Goal: Communication & Community: Share content

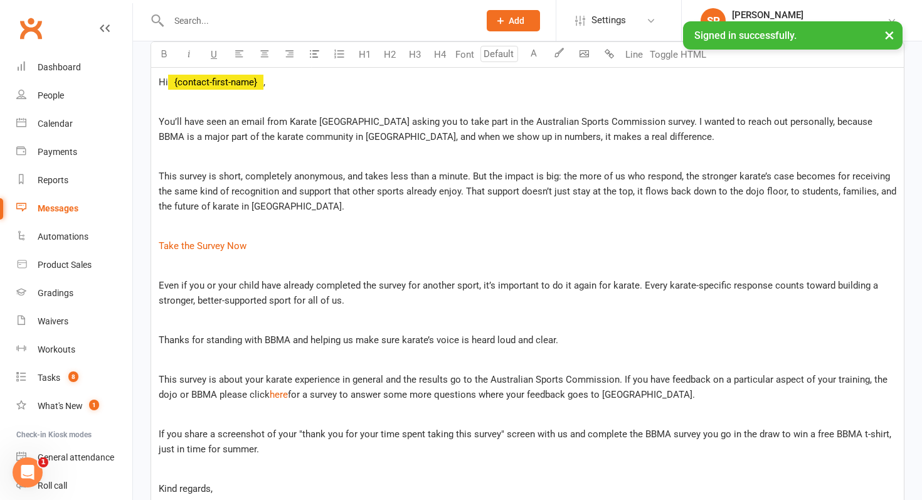
scroll to position [364, 0]
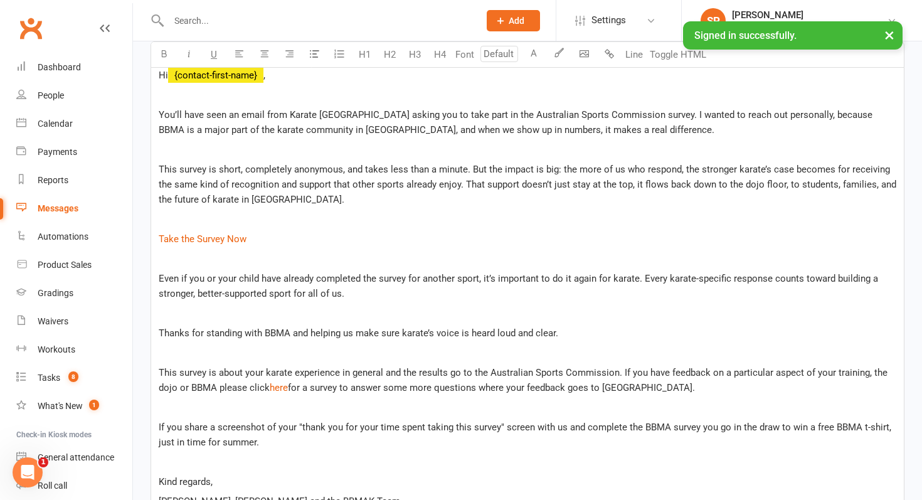
click at [372, 184] on span "This survey is short, completely anonymous, and takes less than a minute. But t…" at bounding box center [529, 184] width 740 height 41
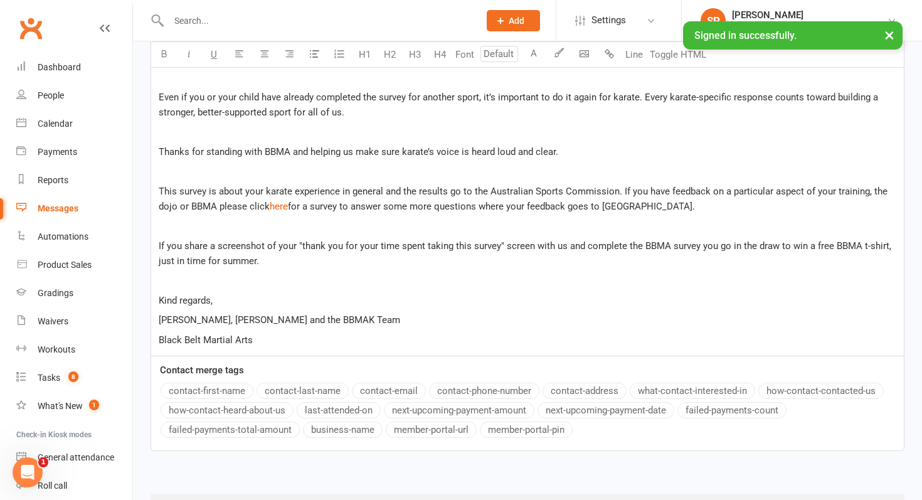
scroll to position [551, 0]
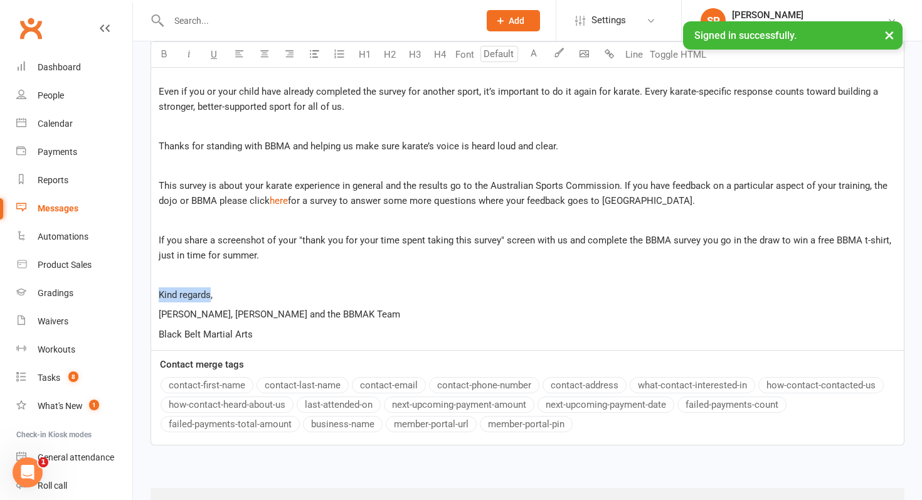
drag, startPoint x: 211, startPoint y: 293, endPoint x: 156, endPoint y: 295, distance: 55.2
click at [156, 295] on div "Hi ﻿ {contact-first-name} , ﻿ You’ll have seen an email from Karate Australia a…" at bounding box center [527, 111] width 752 height 478
click at [138, 229] on div "Recipients × Active Belt List Active (283 recipients) Search Prospects, Members…" at bounding box center [527, 37] width 789 height 1005
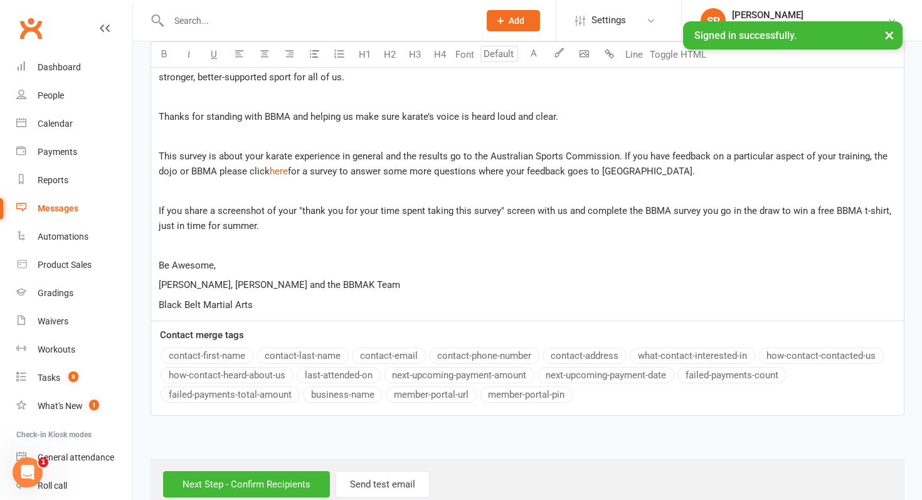
scroll to position [608, 0]
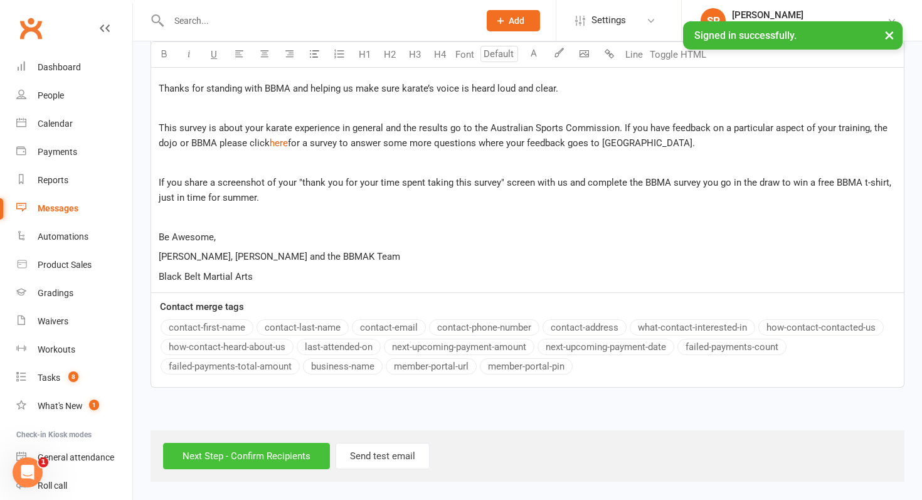
click at [266, 453] on input "Next Step - Confirm Recipients" at bounding box center [246, 456] width 167 height 26
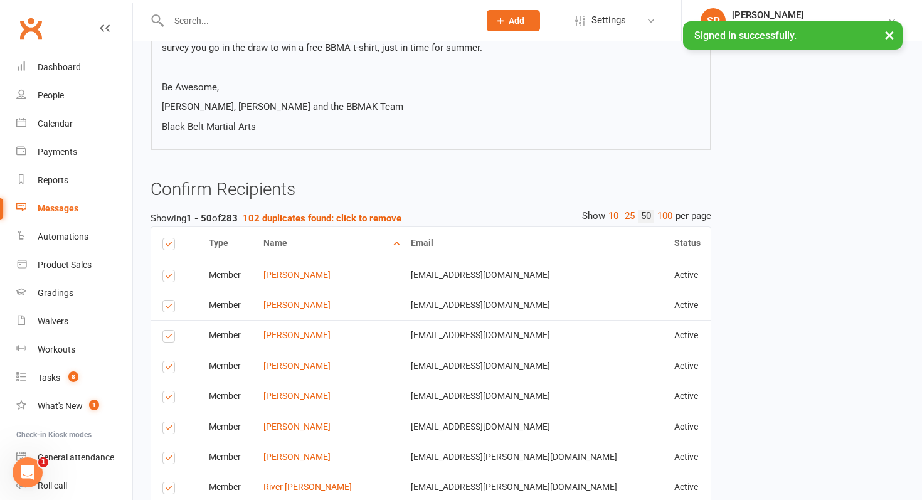
scroll to position [593, 0]
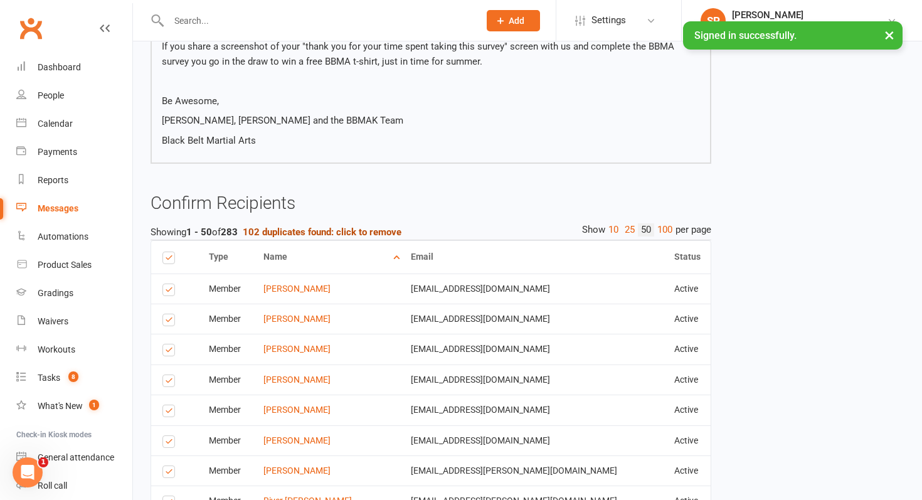
click at [346, 226] on strong "102 duplicates found: click to remove" at bounding box center [322, 231] width 159 height 11
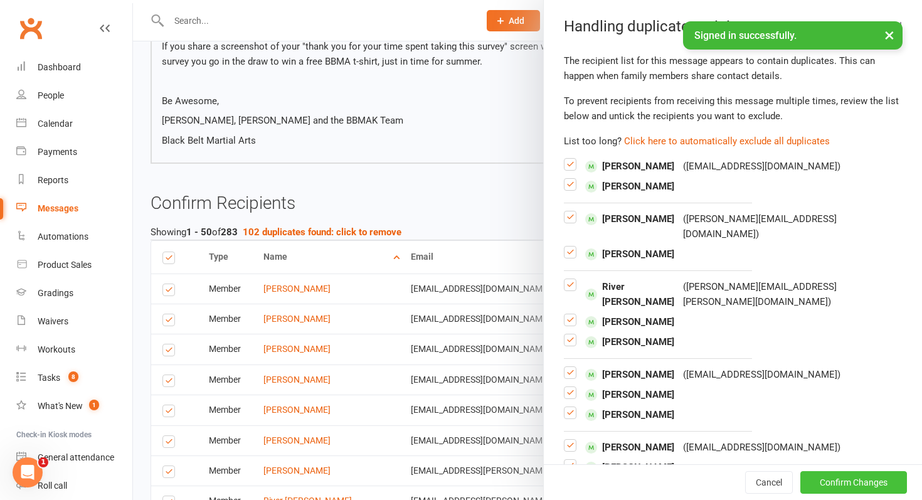
click at [870, 483] on button "Confirm Changes" at bounding box center [853, 482] width 107 height 23
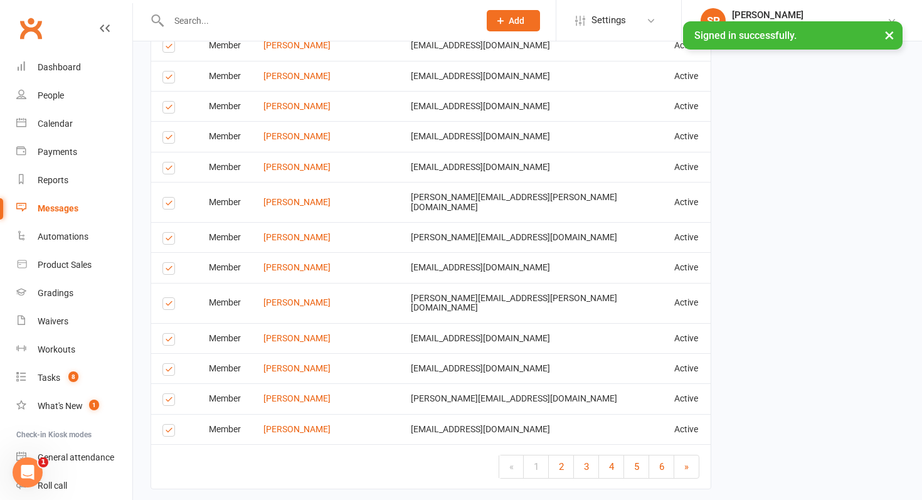
scroll to position [1993, 0]
